Goal: Task Accomplishment & Management: Manage account settings

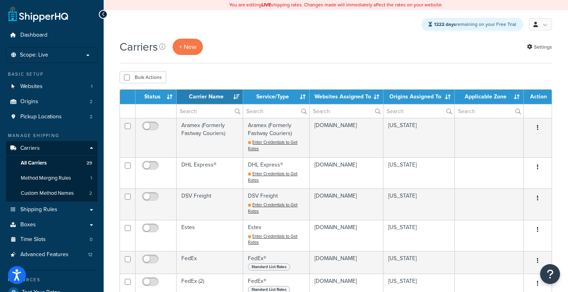
select select "15"
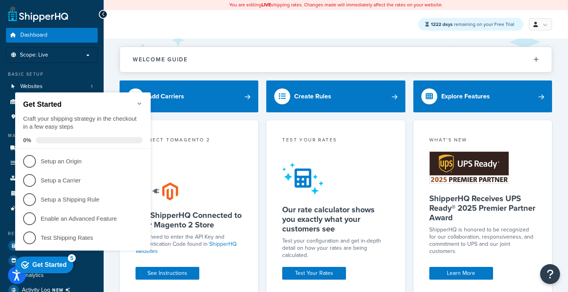
click at [143, 100] on div "Get Started Craft your shipping strategy in the checkout in a few easy steps 0%" at bounding box center [83, 121] width 136 height 56
click at [141, 100] on icon "Minimize checklist" at bounding box center [139, 103] width 6 height 6
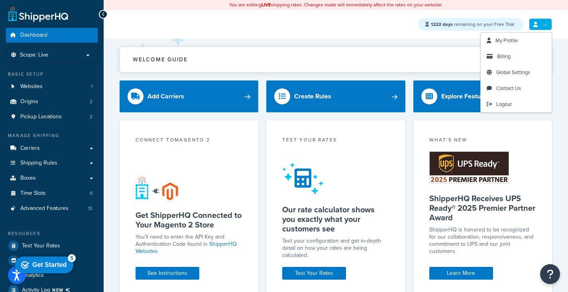
click at [532, 23] on link at bounding box center [540, 24] width 23 height 12
click at [537, 22] on icon at bounding box center [535, 24] width 4 height 5
click at [546, 25] on link at bounding box center [540, 24] width 23 height 12
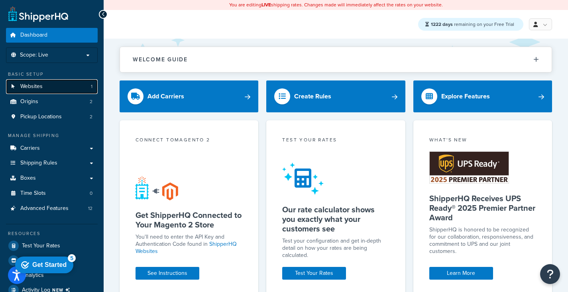
click at [49, 85] on link "Websites 1" at bounding box center [52, 86] width 92 height 15
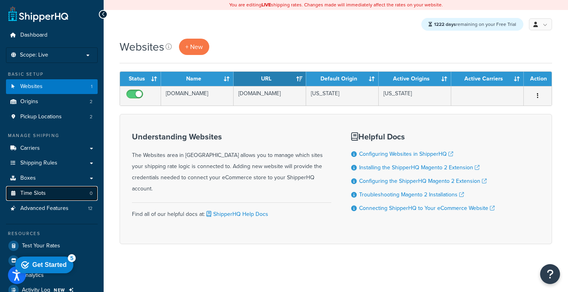
click at [39, 191] on span "Time Slots" at bounding box center [33, 193] width 26 height 7
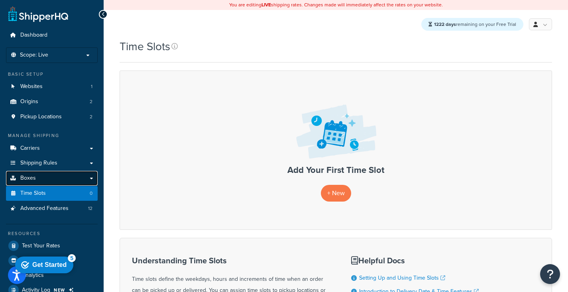
click at [18, 181] on link "Boxes" at bounding box center [52, 178] width 92 height 15
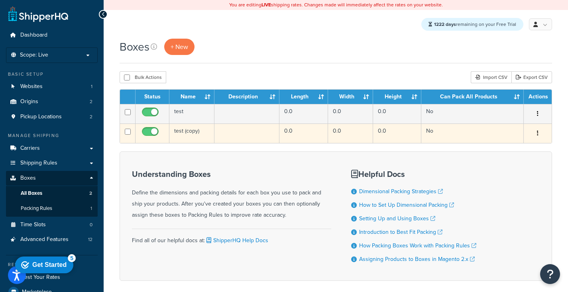
click at [539, 133] on button "button" at bounding box center [537, 133] width 11 height 13
click at [538, 133] on button "button" at bounding box center [537, 133] width 11 height 13
click at [539, 134] on button "button" at bounding box center [537, 133] width 11 height 13
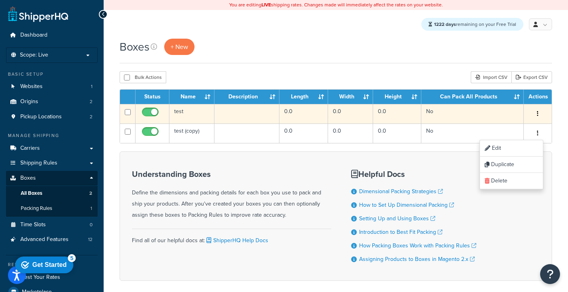
click at [539, 115] on button "button" at bounding box center [537, 114] width 11 height 13
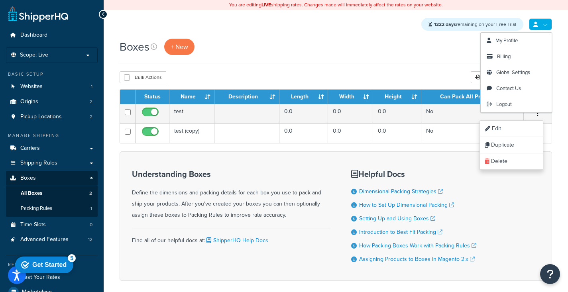
click at [544, 24] on link at bounding box center [540, 24] width 23 height 12
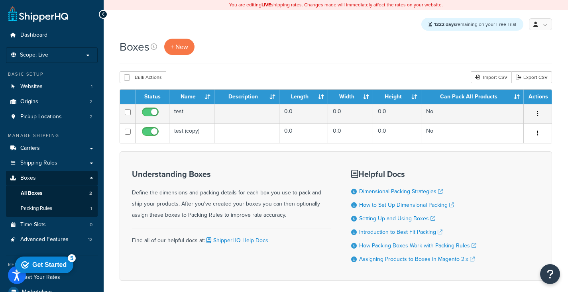
click at [309, 39] on div "Boxes + New" at bounding box center [336, 47] width 433 height 16
click at [40, 93] on link "Websites 1" at bounding box center [52, 86] width 92 height 15
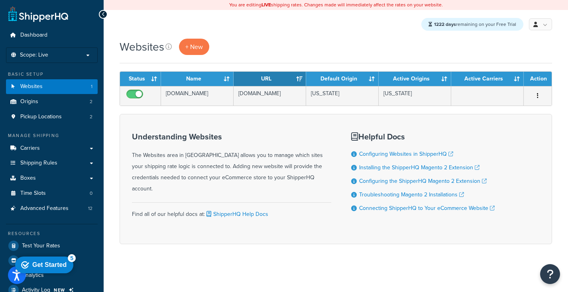
click at [43, 263] on div "Get Started" at bounding box center [49, 265] width 34 height 7
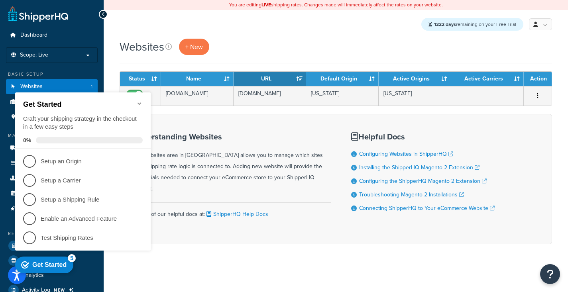
drag, startPoint x: 43, startPoint y: 92, endPoint x: 43, endPoint y: 263, distance: 170.6
click at [43, 263] on div "Get Started" at bounding box center [49, 265] width 34 height 7
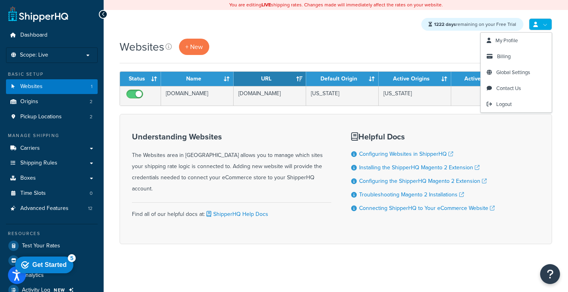
click at [539, 22] on link at bounding box center [540, 24] width 23 height 12
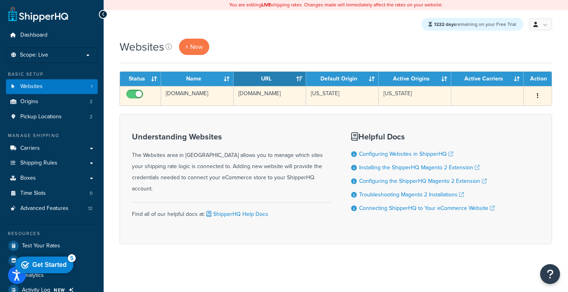
click at [425, 90] on td "[US_STATE]" at bounding box center [415, 96] width 73 height 20
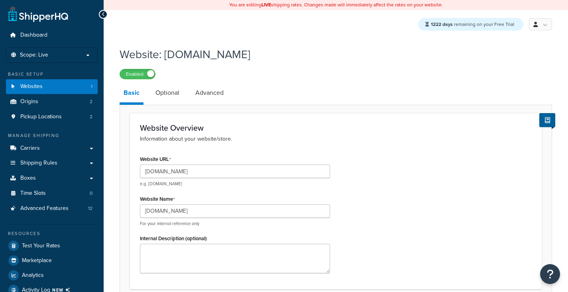
click at [28, 43] on ul "Dashboard Scope: Live Basic Setup Websites 1 Origins 2 Pickup Locations 2 Manag…" at bounding box center [52, 170] width 92 height 284
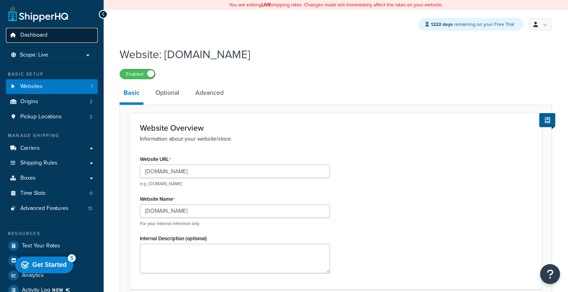
click at [31, 37] on span "Dashboard" at bounding box center [33, 35] width 27 height 7
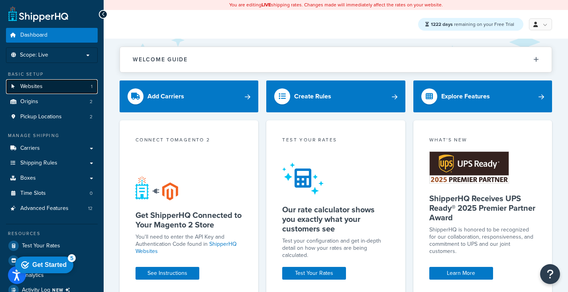
click at [24, 84] on span "Websites" at bounding box center [31, 86] width 22 height 7
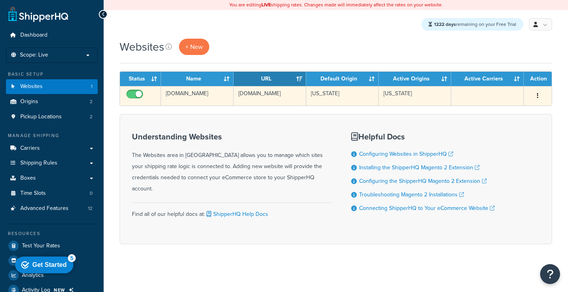
click at [212, 87] on td "[DOMAIN_NAME]" at bounding box center [197, 96] width 73 height 20
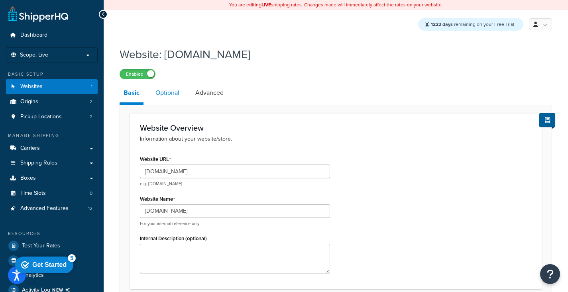
click at [172, 96] on link "Optional" at bounding box center [168, 92] width 32 height 19
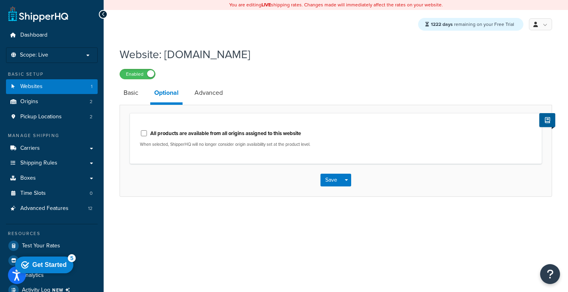
click at [157, 132] on label "All products are available from all origins assigned to this website" at bounding box center [225, 133] width 151 height 7
click at [148, 132] on input "All products are available from all origins assigned to this website" at bounding box center [144, 133] width 8 height 6
click at [151, 132] on label "All products are available from all origins assigned to this website" at bounding box center [225, 133] width 151 height 7
click at [148, 132] on input "All products are available from all origins assigned to this website" at bounding box center [144, 133] width 8 height 6
checkbox input "false"
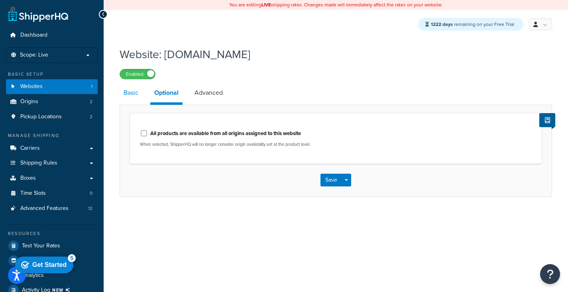
click at [138, 93] on link "Basic" at bounding box center [131, 92] width 23 height 19
